Goal: Task Accomplishment & Management: Manage account settings

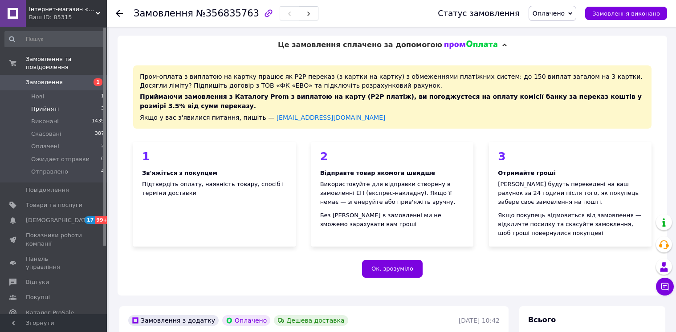
scroll to position [433, 0]
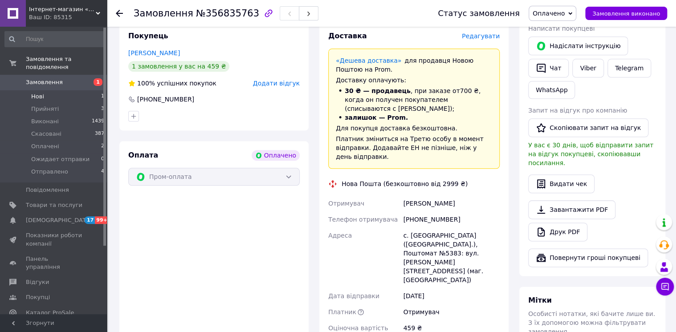
click at [50, 92] on li "Нові 1" at bounding box center [55, 96] width 110 height 12
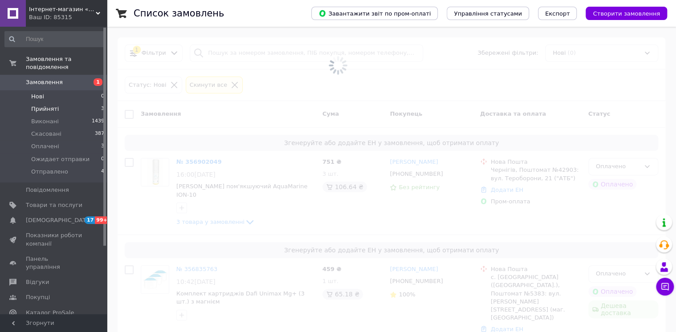
click at [48, 105] on span "Прийняті" at bounding box center [45, 109] width 28 height 8
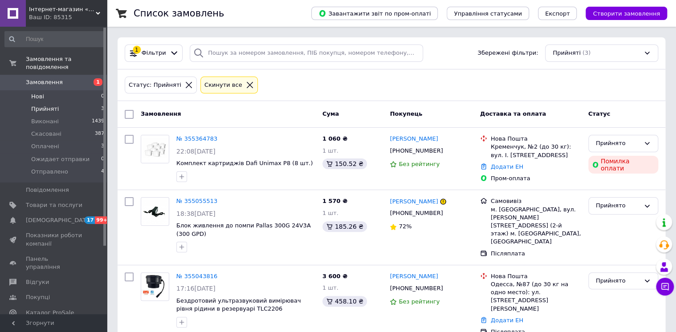
click at [47, 90] on li "Нові 0" at bounding box center [55, 96] width 110 height 12
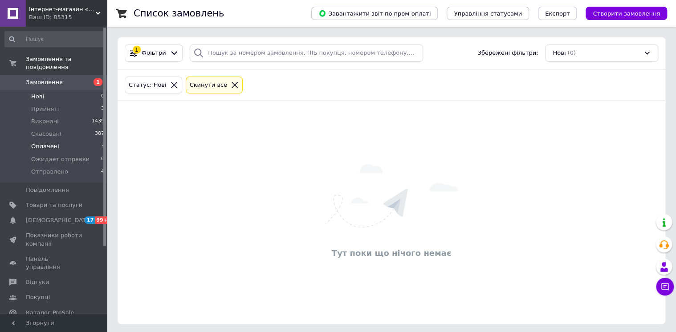
click at [46, 142] on span "Оплачені" at bounding box center [45, 146] width 28 height 8
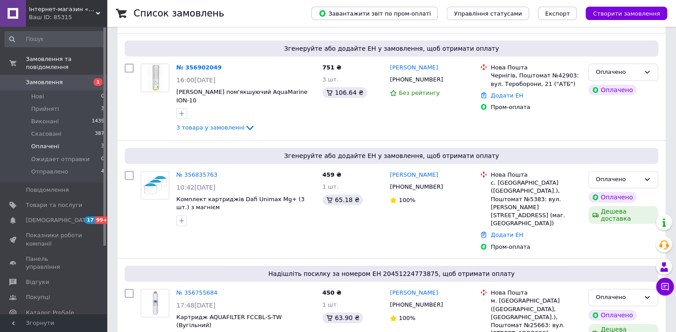
scroll to position [104, 0]
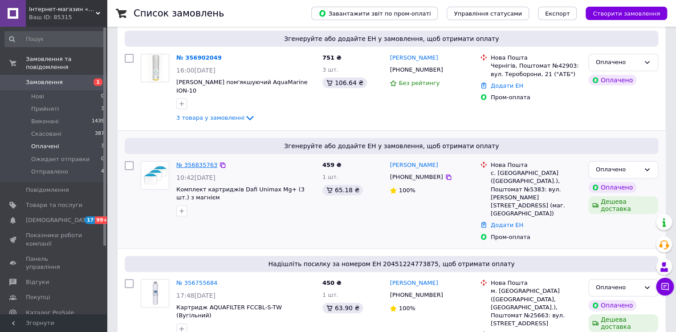
click at [189, 162] on link "№ 356835763" at bounding box center [196, 165] width 41 height 7
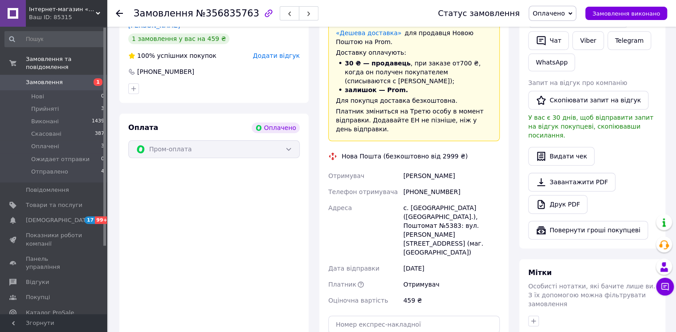
scroll to position [532, 0]
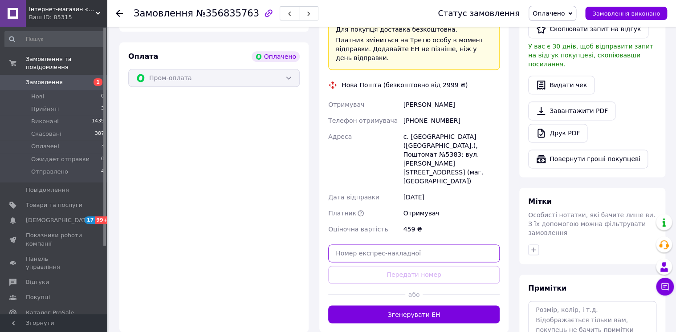
click at [362, 244] on input "text" at bounding box center [413, 253] width 171 height 18
paste input "20451225262378"
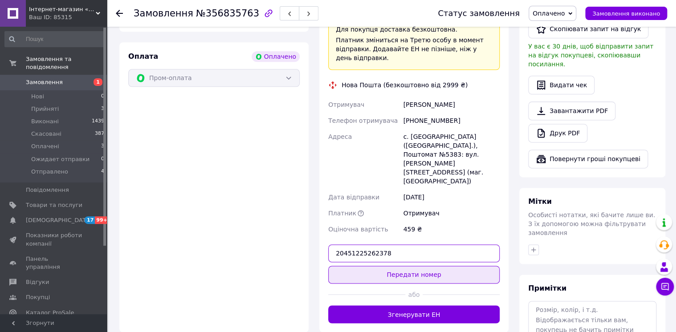
type input "20451225262378"
click at [400, 266] on button "Передати номер" at bounding box center [413, 275] width 171 height 18
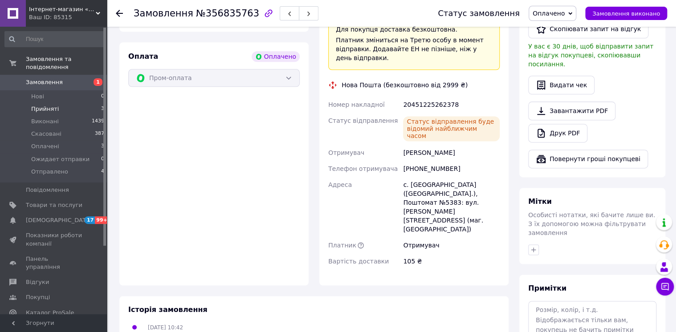
click at [43, 105] on span "Прийняті" at bounding box center [45, 109] width 28 height 8
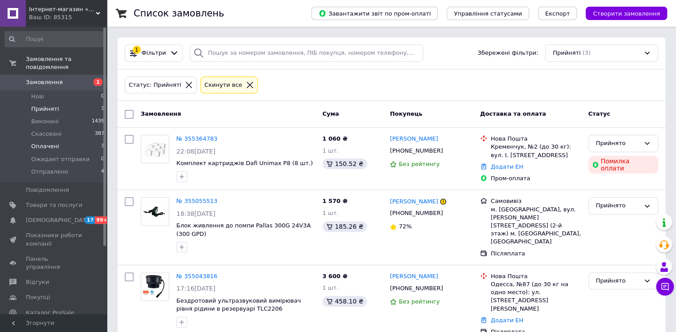
click at [50, 142] on span "Оплачені" at bounding box center [45, 146] width 28 height 8
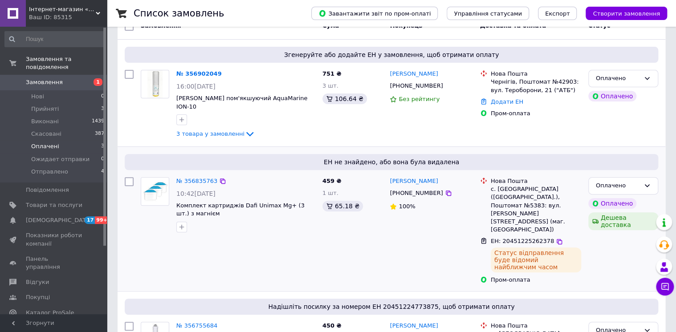
scroll to position [124, 0]
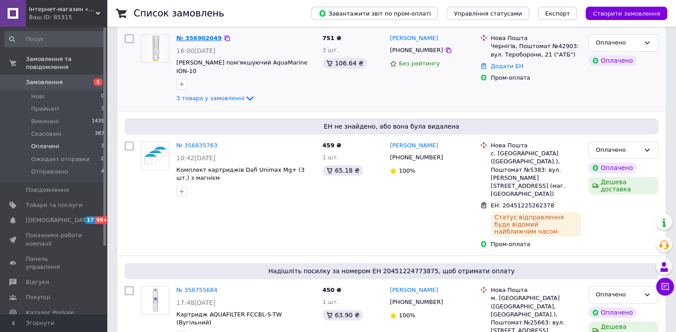
click at [192, 37] on link "№ 356902049" at bounding box center [198, 38] width 45 height 7
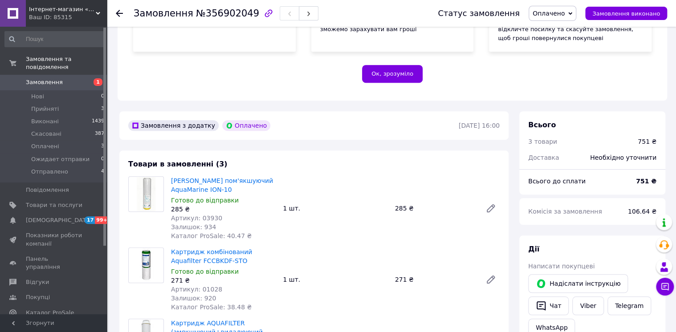
scroll to position [337, 0]
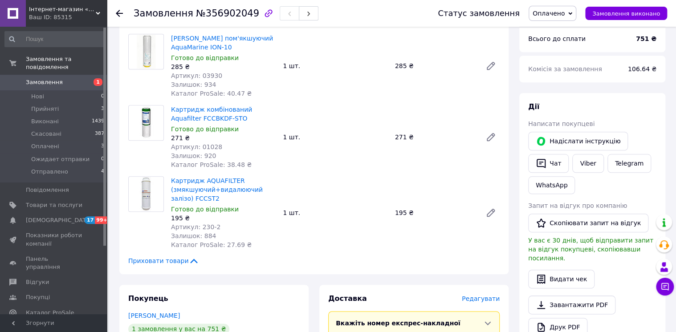
click at [118, 12] on use at bounding box center [119, 13] width 7 height 7
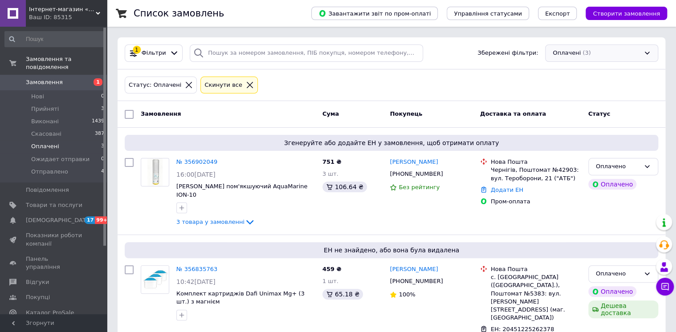
click at [649, 54] on div "Оплачені (3)" at bounding box center [601, 53] width 113 height 17
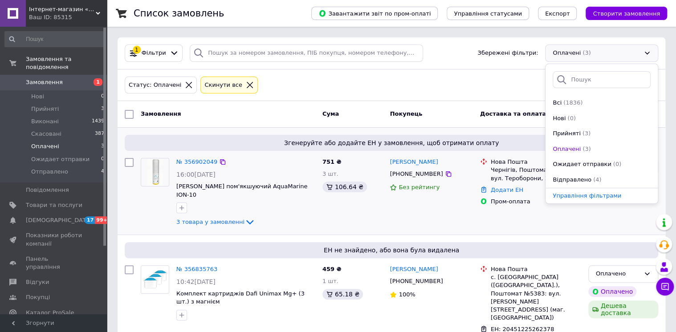
click at [427, 139] on span "Згенеруйте або додайте ЕН у замовлення, щоб отримати оплату" at bounding box center [391, 142] width 526 height 9
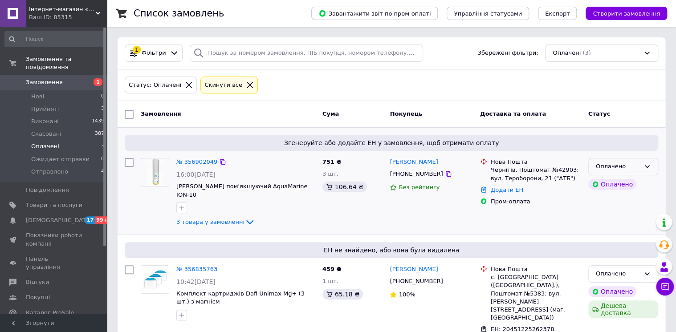
click at [645, 164] on icon at bounding box center [646, 166] width 7 height 7
click at [620, 185] on li "Прийнято" at bounding box center [623, 185] width 69 height 16
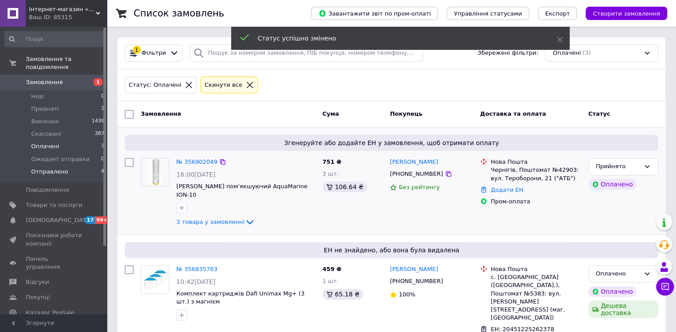
click at [49, 168] on span "Отправлено" at bounding box center [49, 172] width 37 height 8
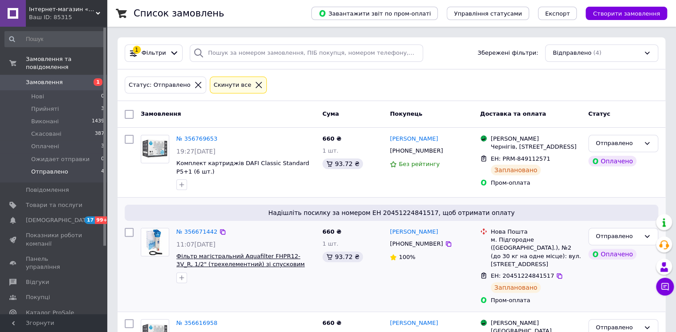
scroll to position [134, 0]
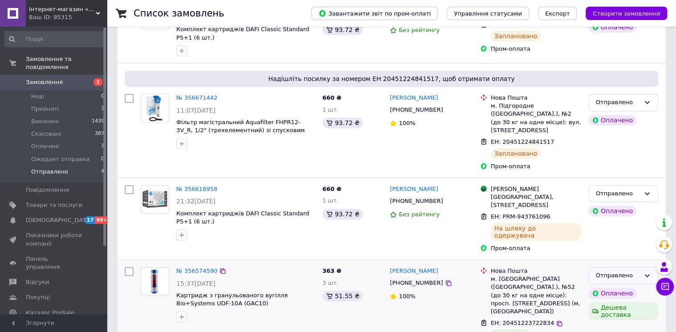
click at [645, 272] on icon at bounding box center [646, 275] width 7 height 7
click at [612, 302] on li "Виконано" at bounding box center [623, 310] width 69 height 16
click at [43, 118] on span "Виконані" at bounding box center [45, 122] width 28 height 8
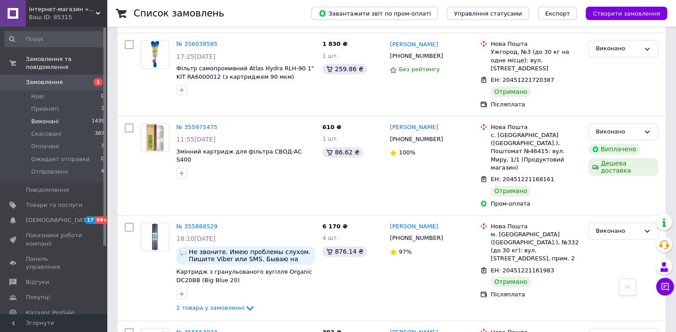
scroll to position [570, 0]
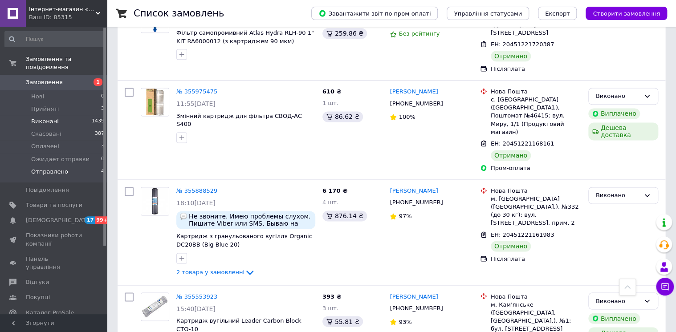
click at [52, 168] on span "Отправлено" at bounding box center [49, 172] width 37 height 8
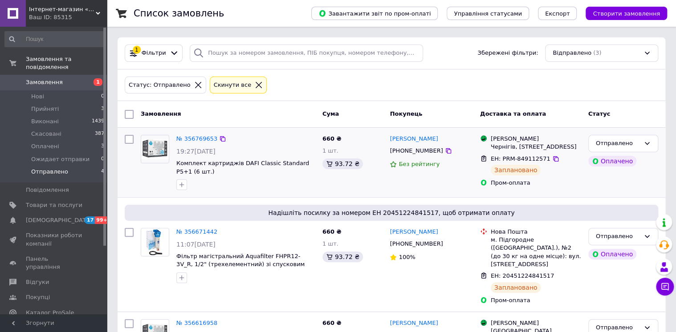
scroll to position [51, 0]
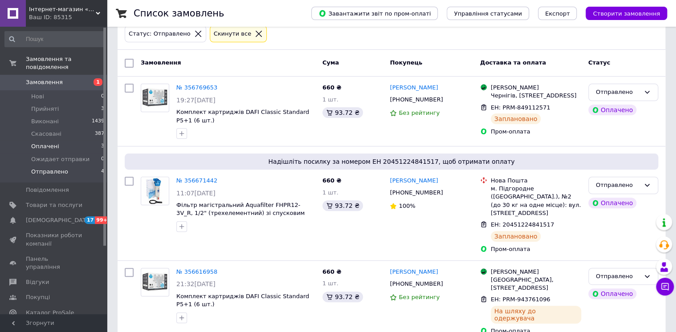
click at [52, 142] on span "Оплачені" at bounding box center [45, 146] width 28 height 8
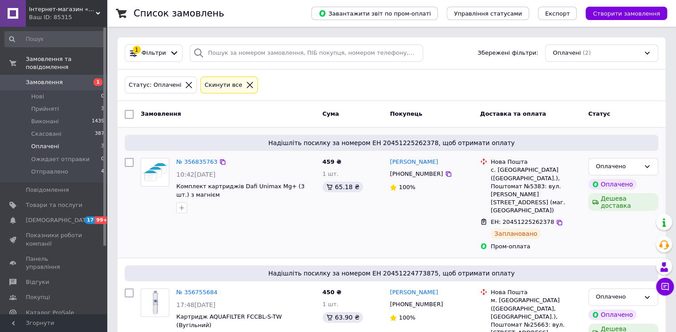
scroll to position [18, 0]
